Goal: Check status

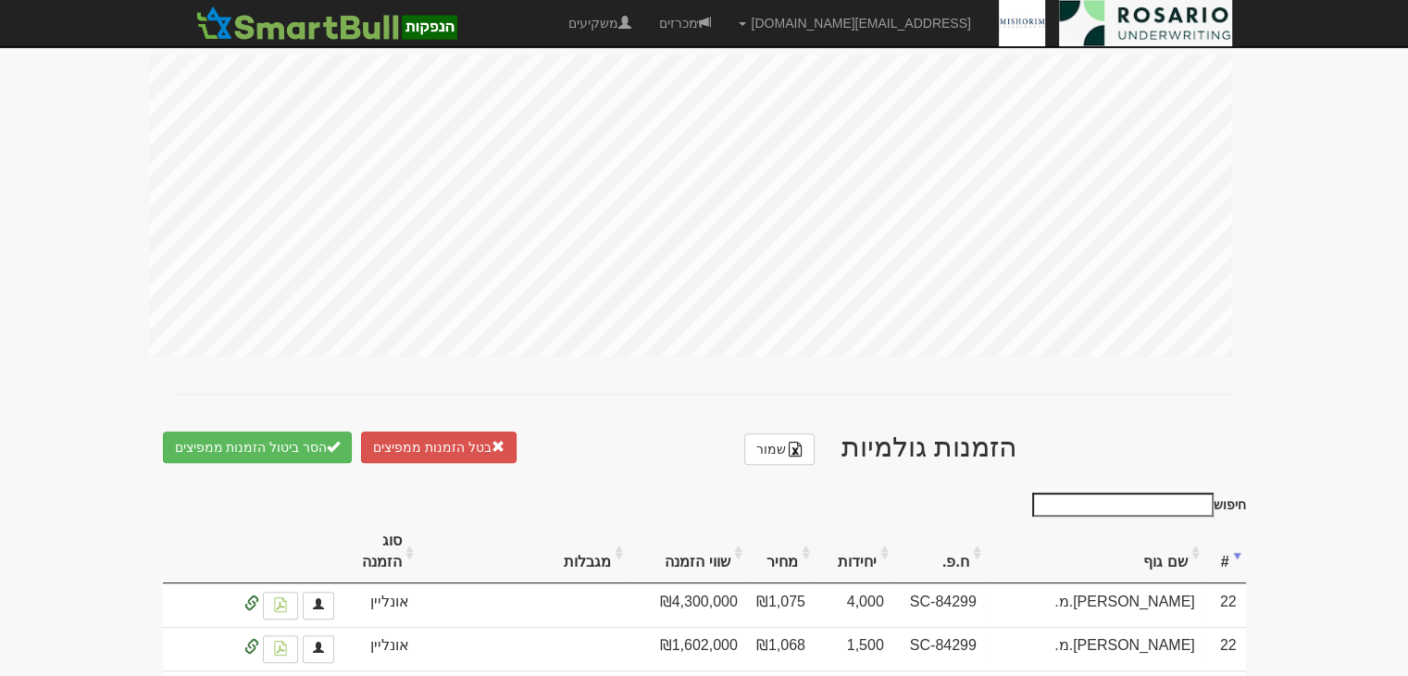
scroll to position [833, 0]
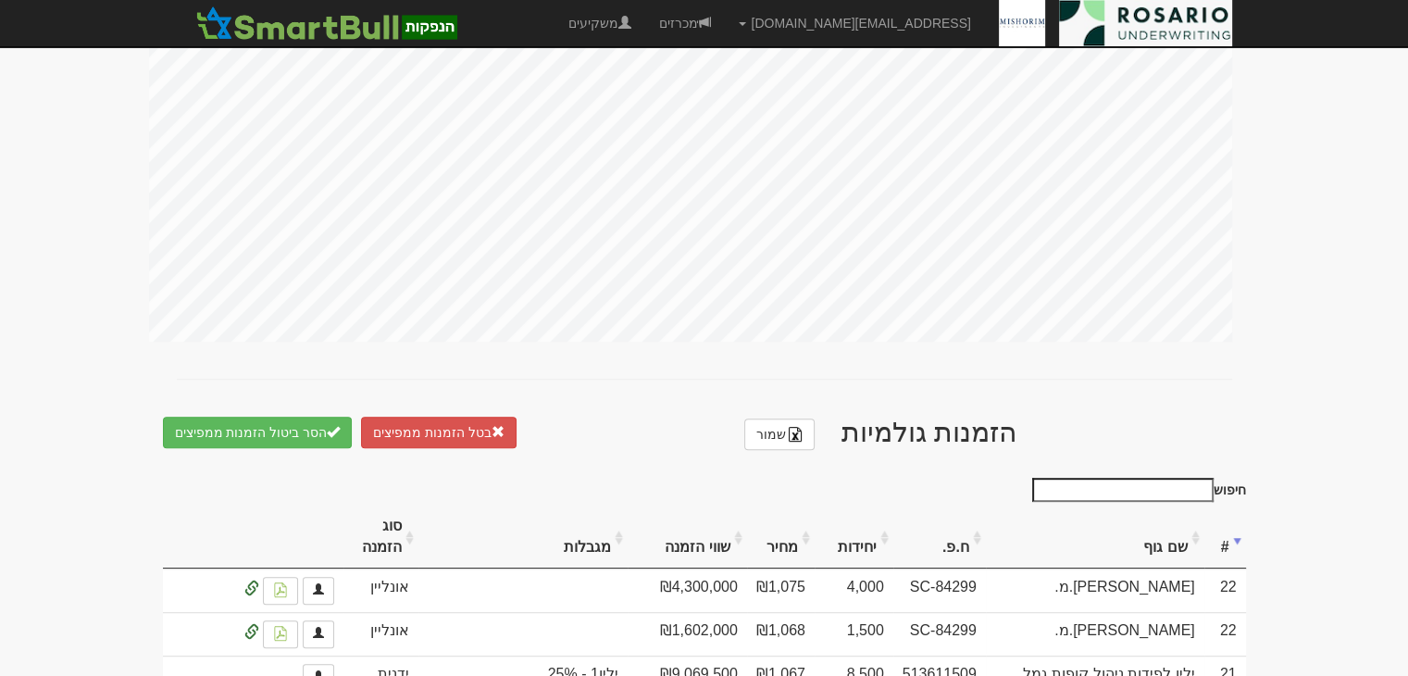
click at [893, 506] on th "יחידות" at bounding box center [854, 537] width 79 height 62
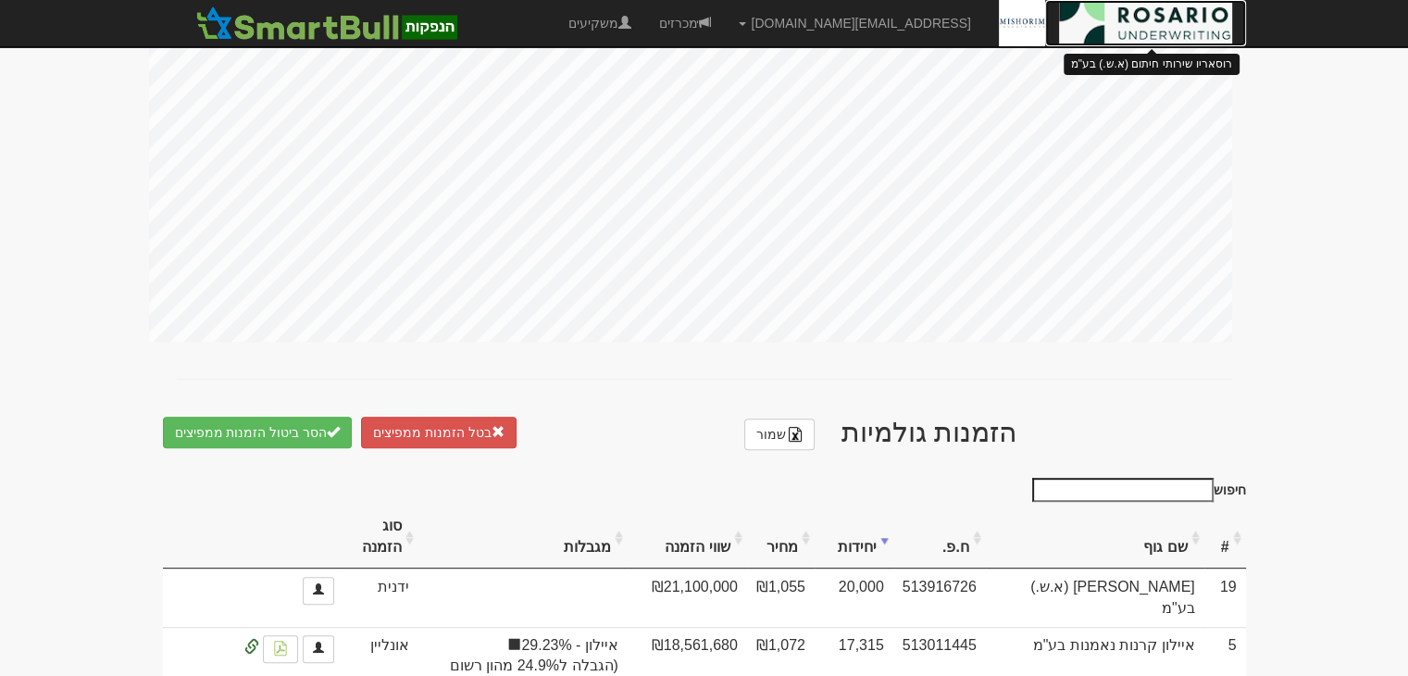
click at [1126, 34] on img at bounding box center [1145, 23] width 173 height 46
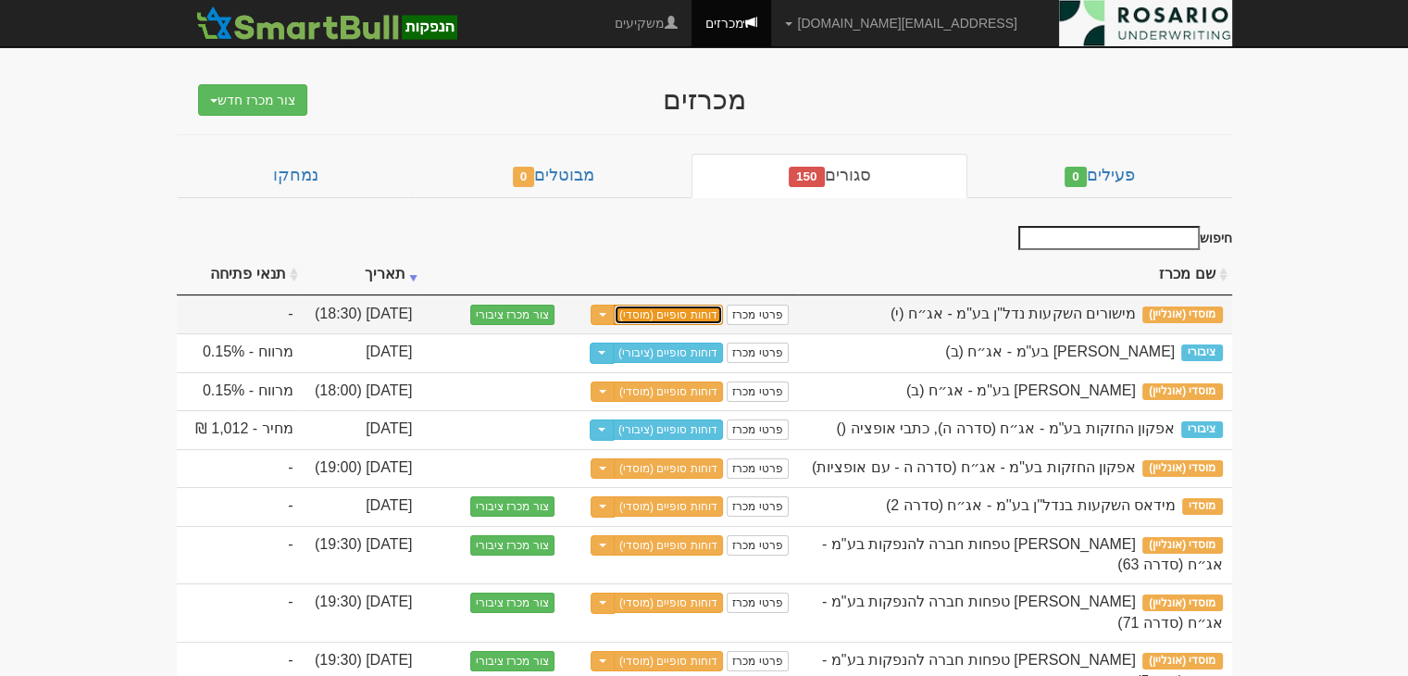
click at [677, 307] on link "דוחות סופיים (מוסדי)" at bounding box center [668, 315] width 109 height 20
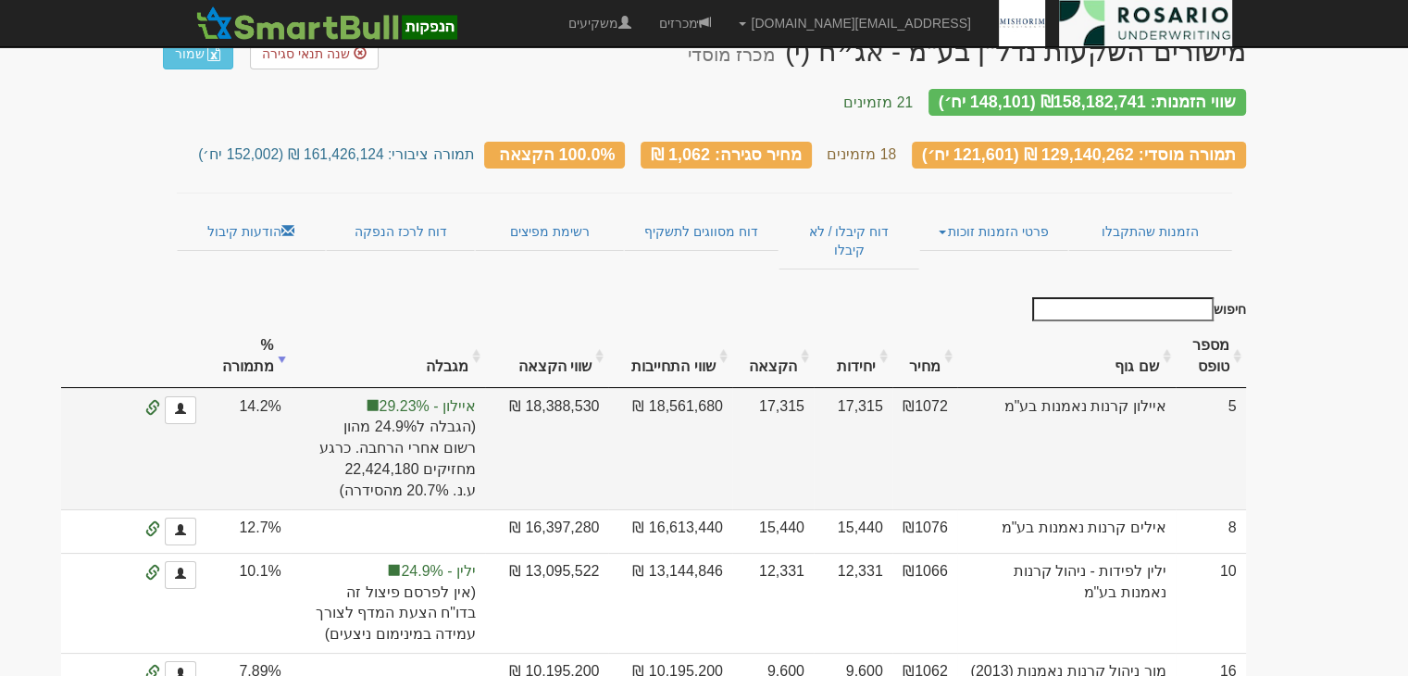
scroll to position [93, 0]
